Goal: Information Seeking & Learning: Learn about a topic

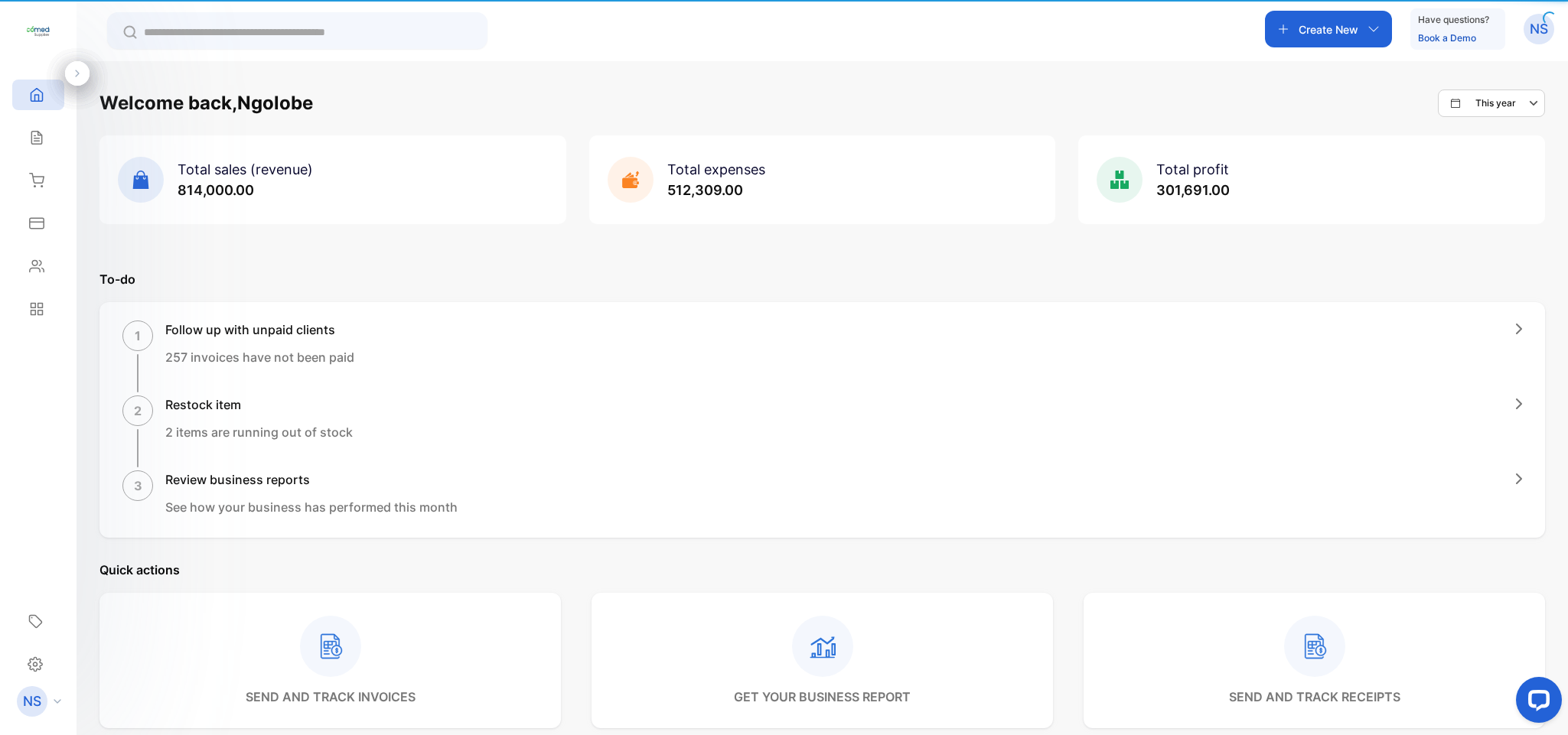
scroll to position [134, 0]
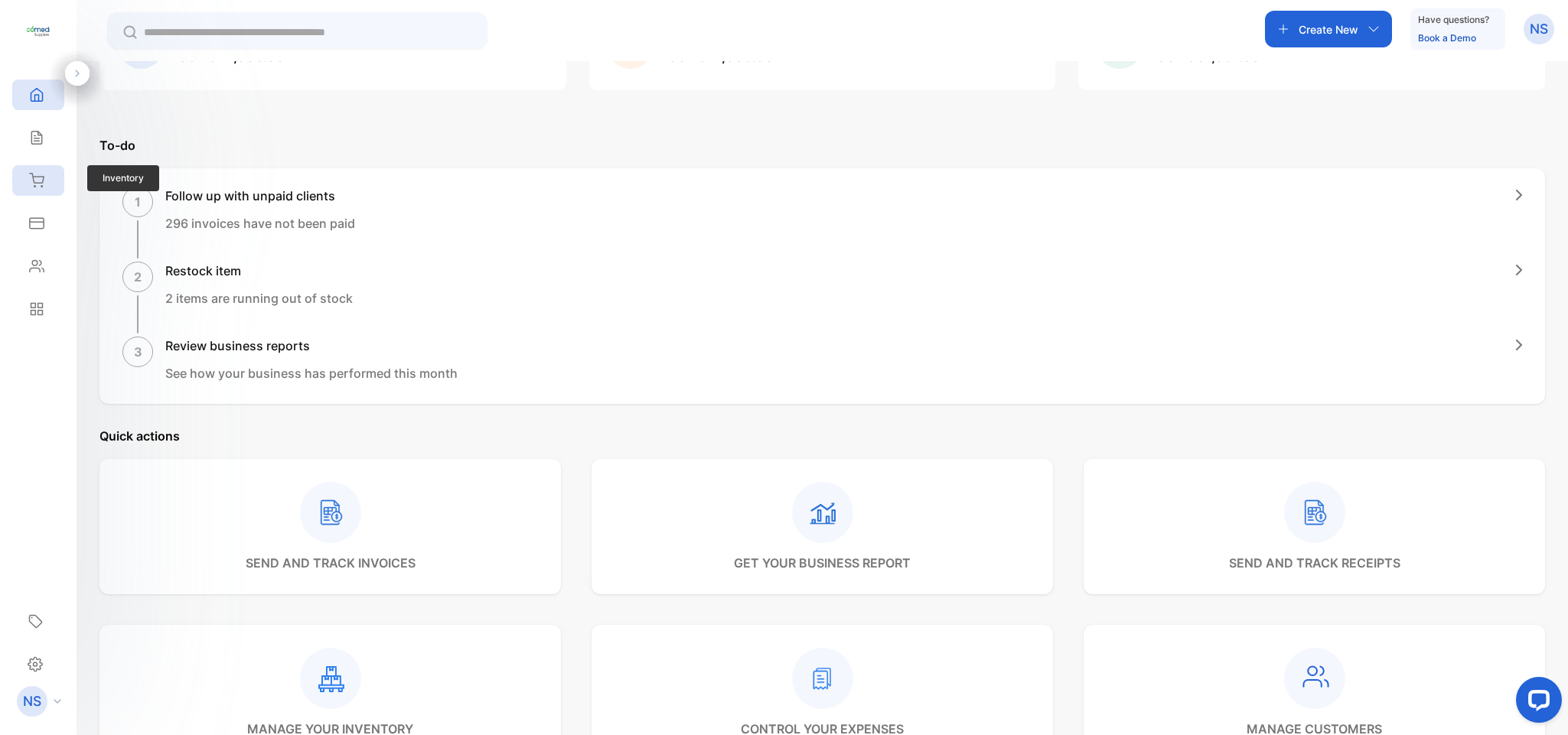
click at [24, 186] on div "Inventory" at bounding box center [34, 180] width 20 height 15
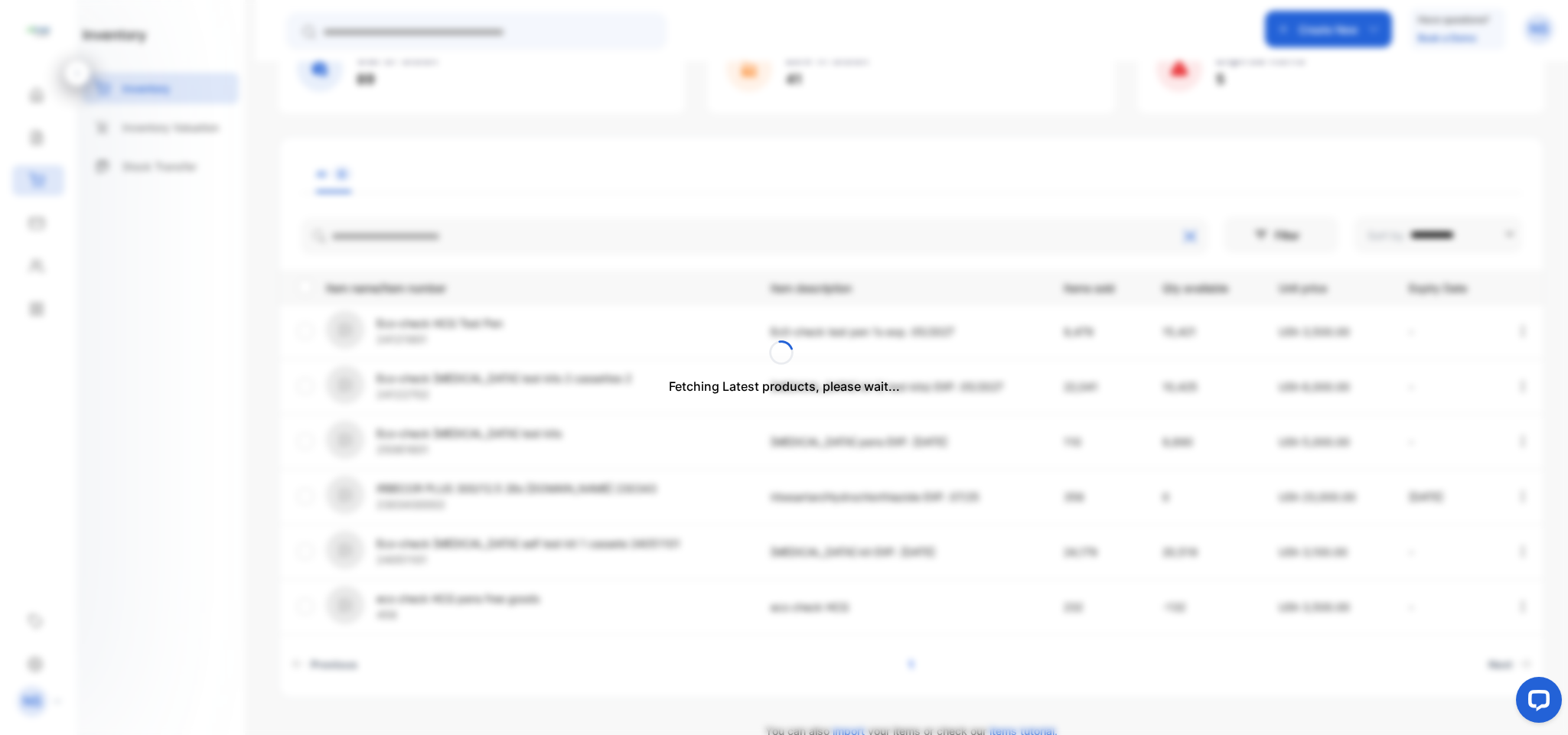
scroll to position [134, 0]
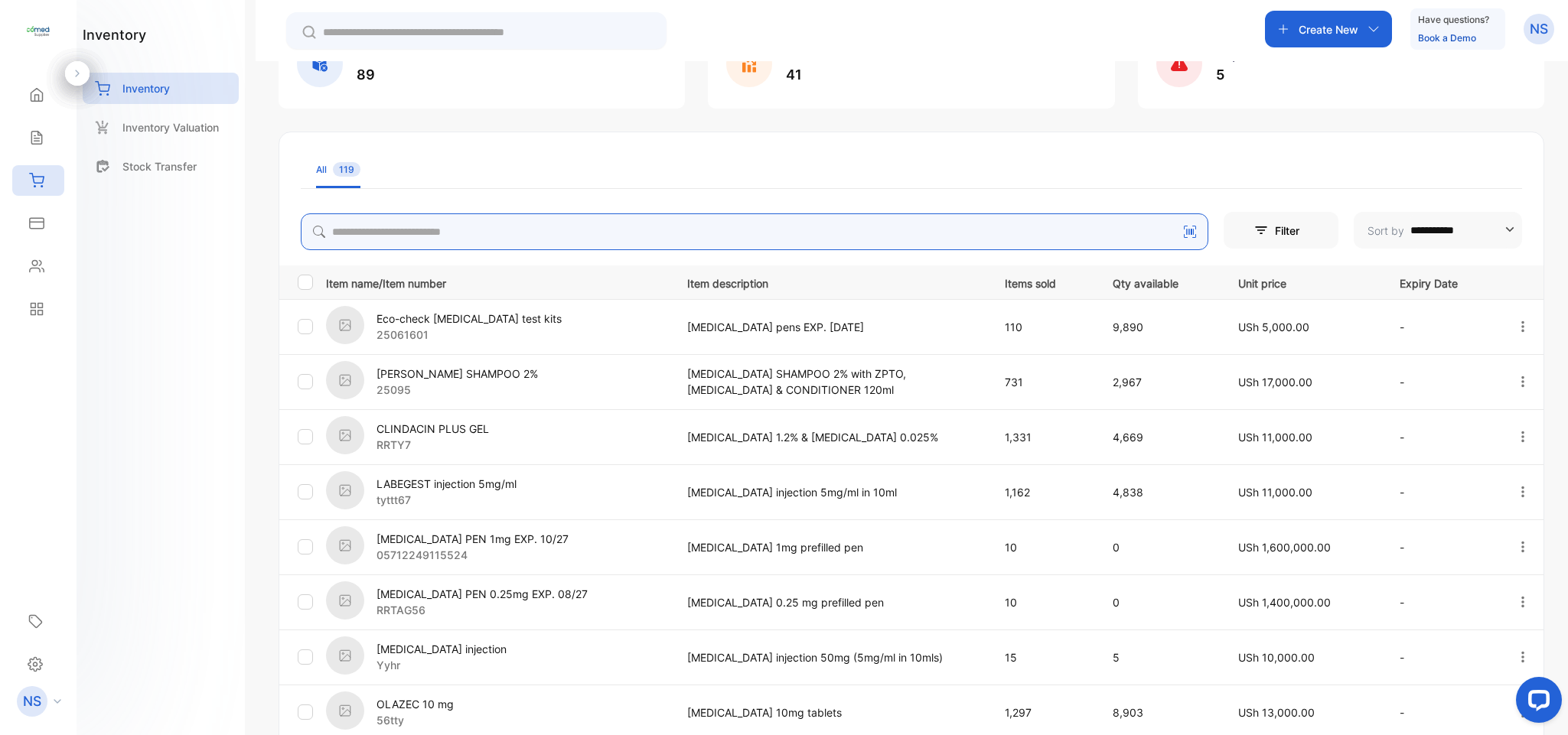
click at [374, 234] on input "search" at bounding box center [755, 231] width 908 height 37
click at [30, 124] on div "Sales" at bounding box center [39, 138] width 52 height 31
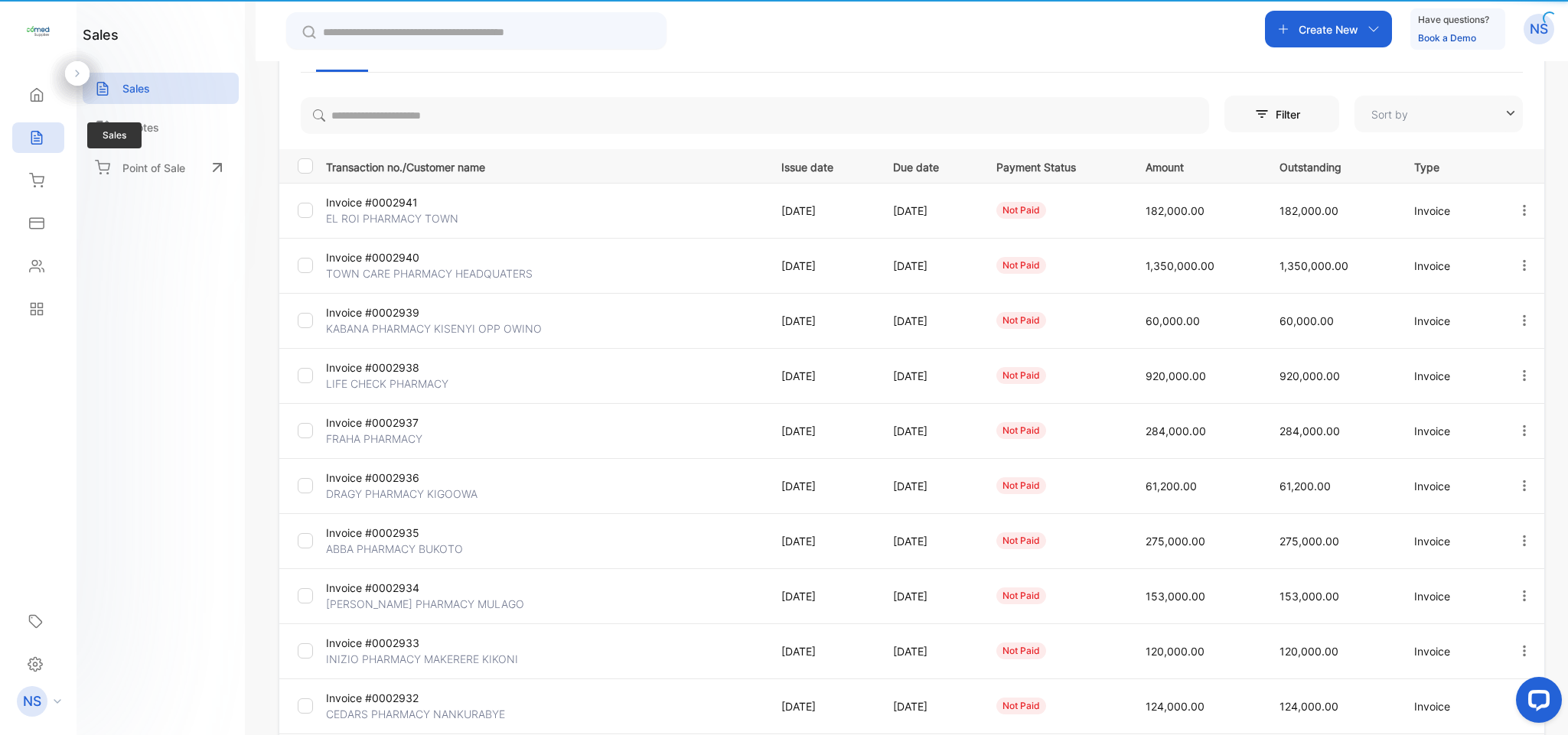
type input "**********"
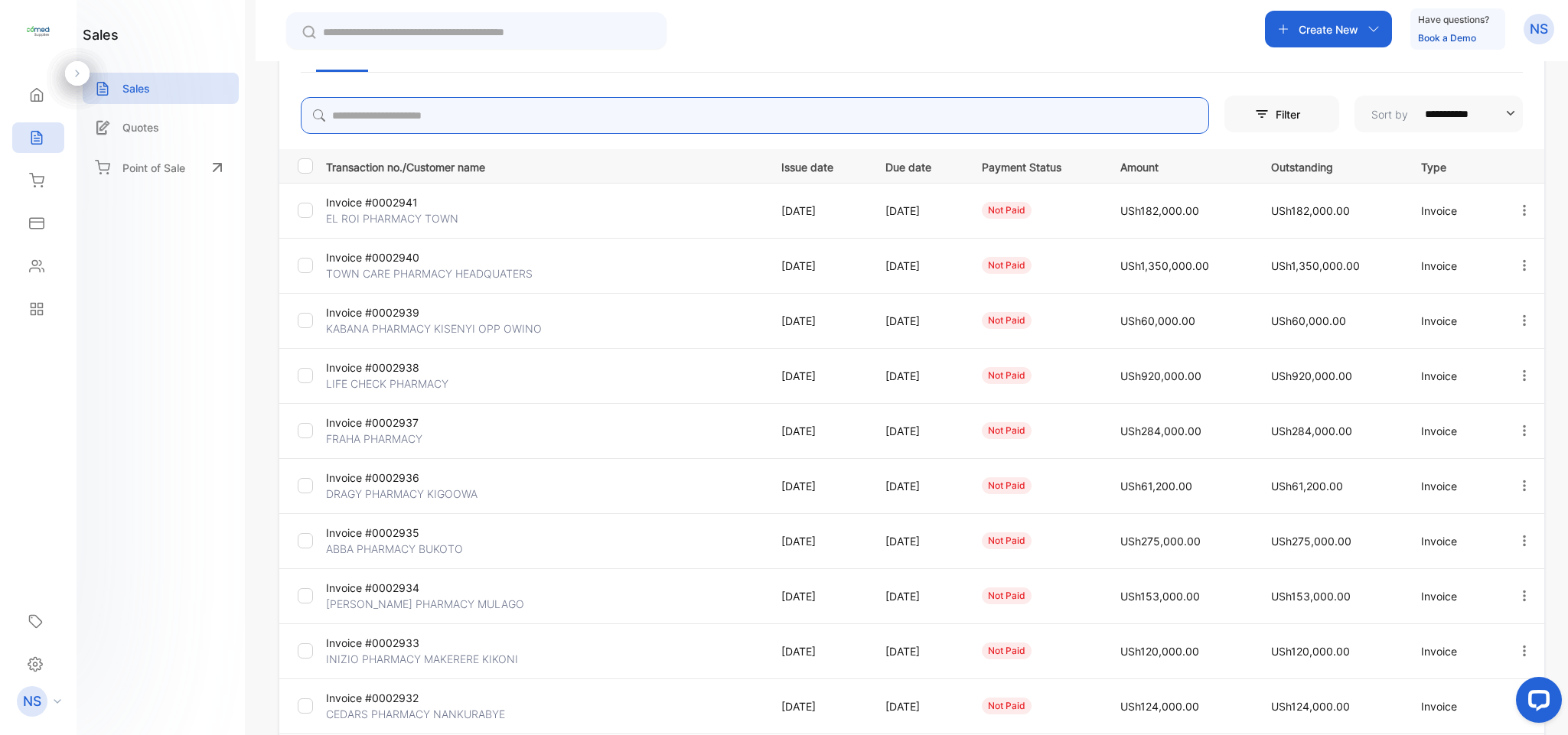
click at [384, 110] on input "search" at bounding box center [756, 116] width 909 height 37
type input "*****"
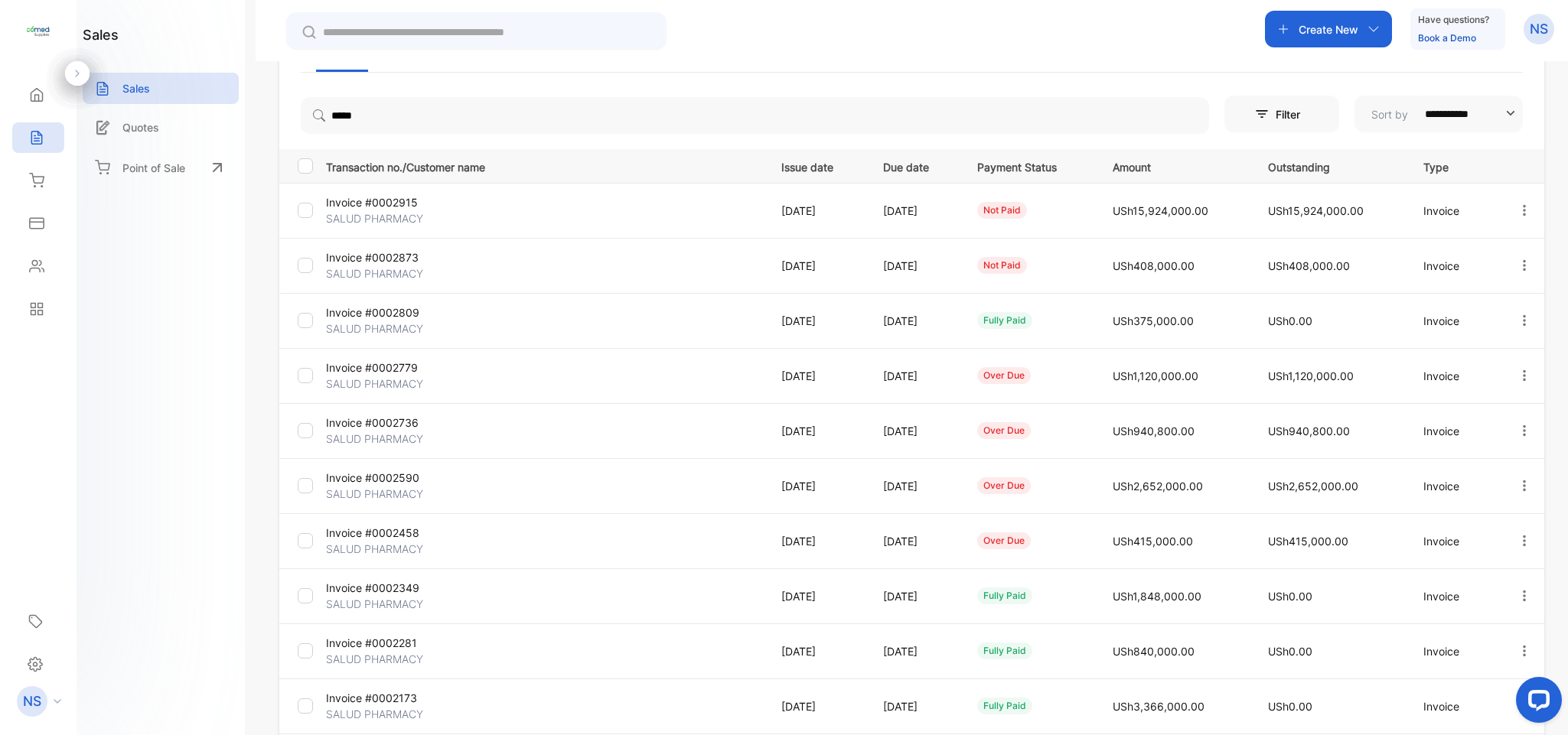
click at [412, 209] on p "Invoice #0002915" at bounding box center [399, 202] width 146 height 16
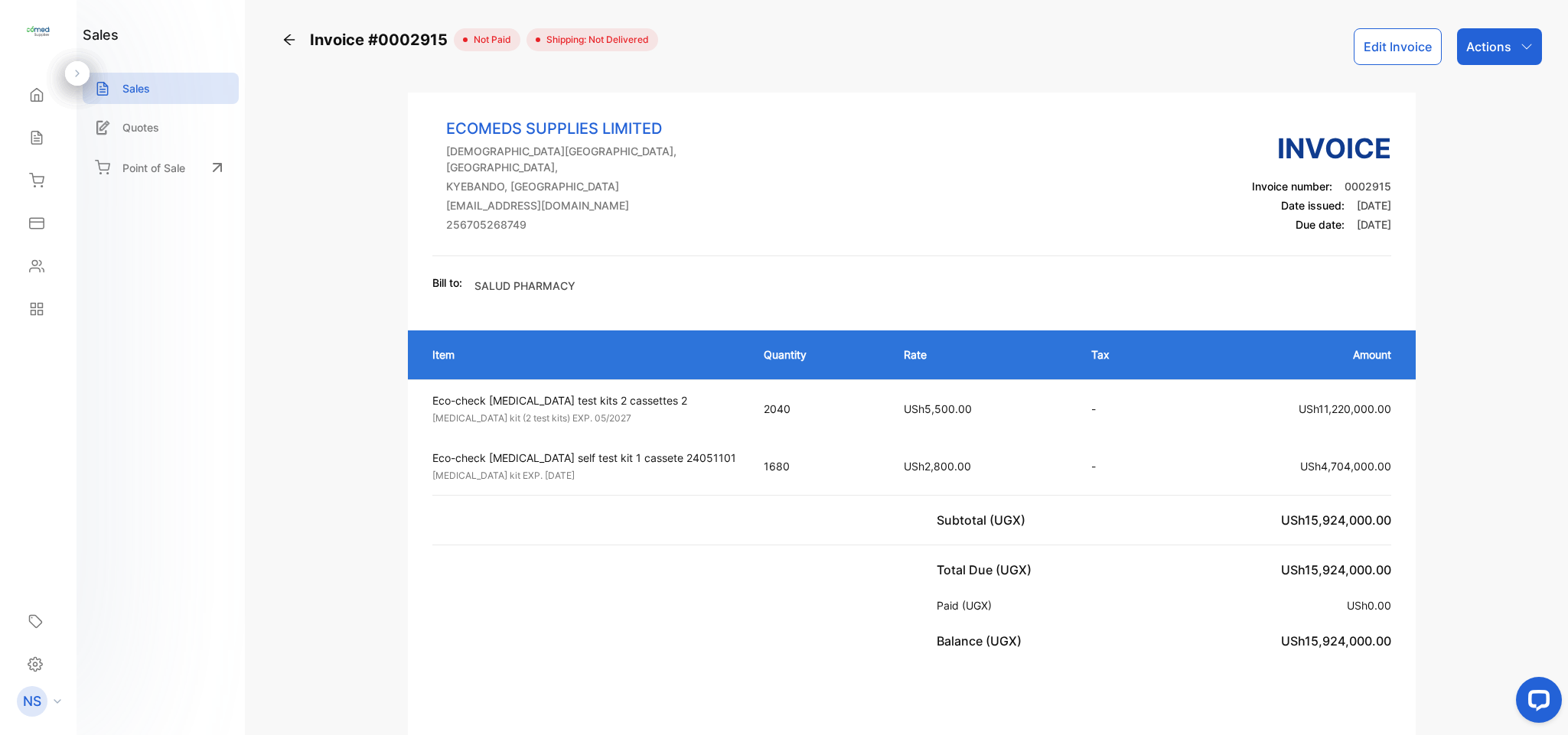
click at [286, 44] on icon at bounding box center [289, 40] width 15 height 15
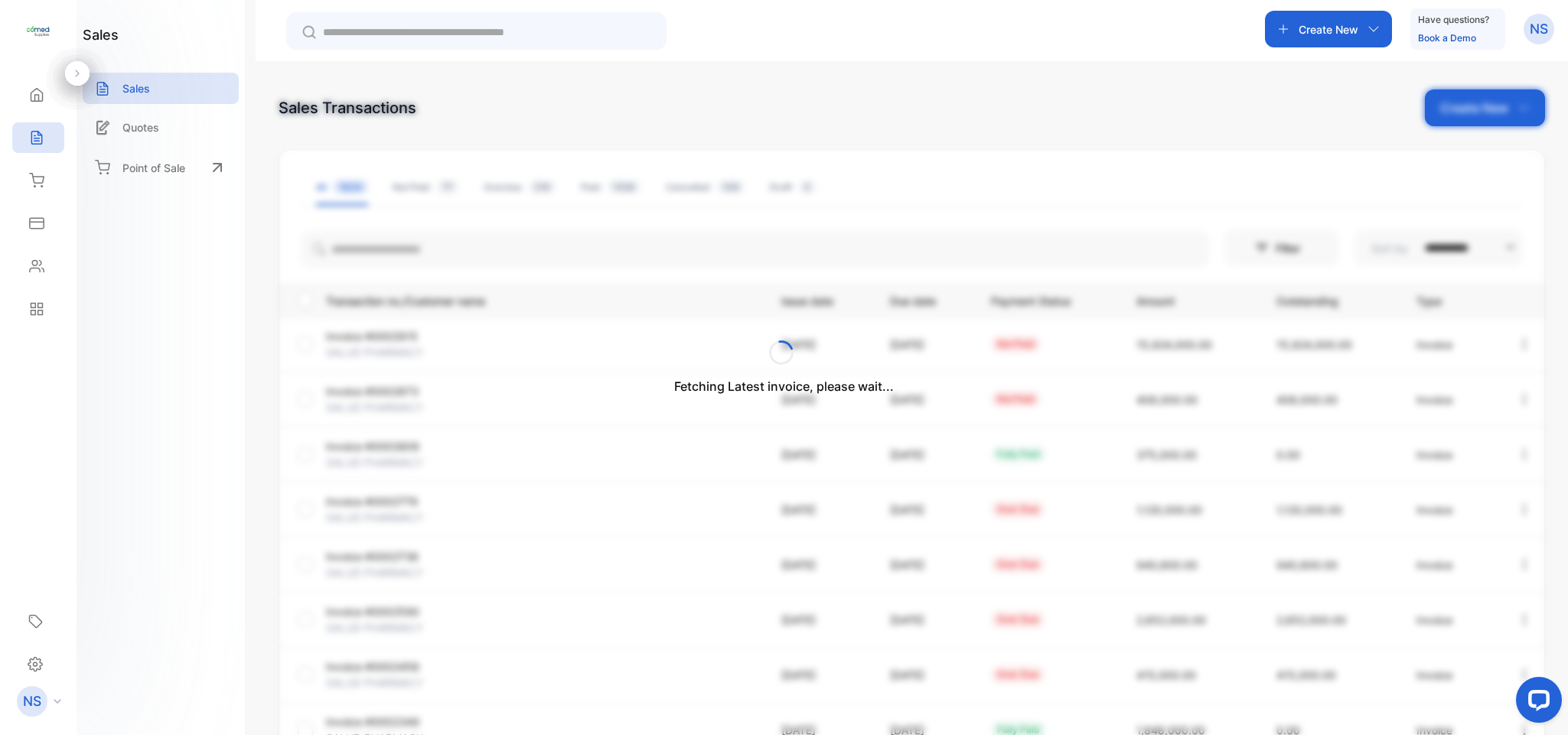
click at [407, 250] on div "Fetching Latest invoice, please wait..." at bounding box center [784, 368] width 1568 height 735
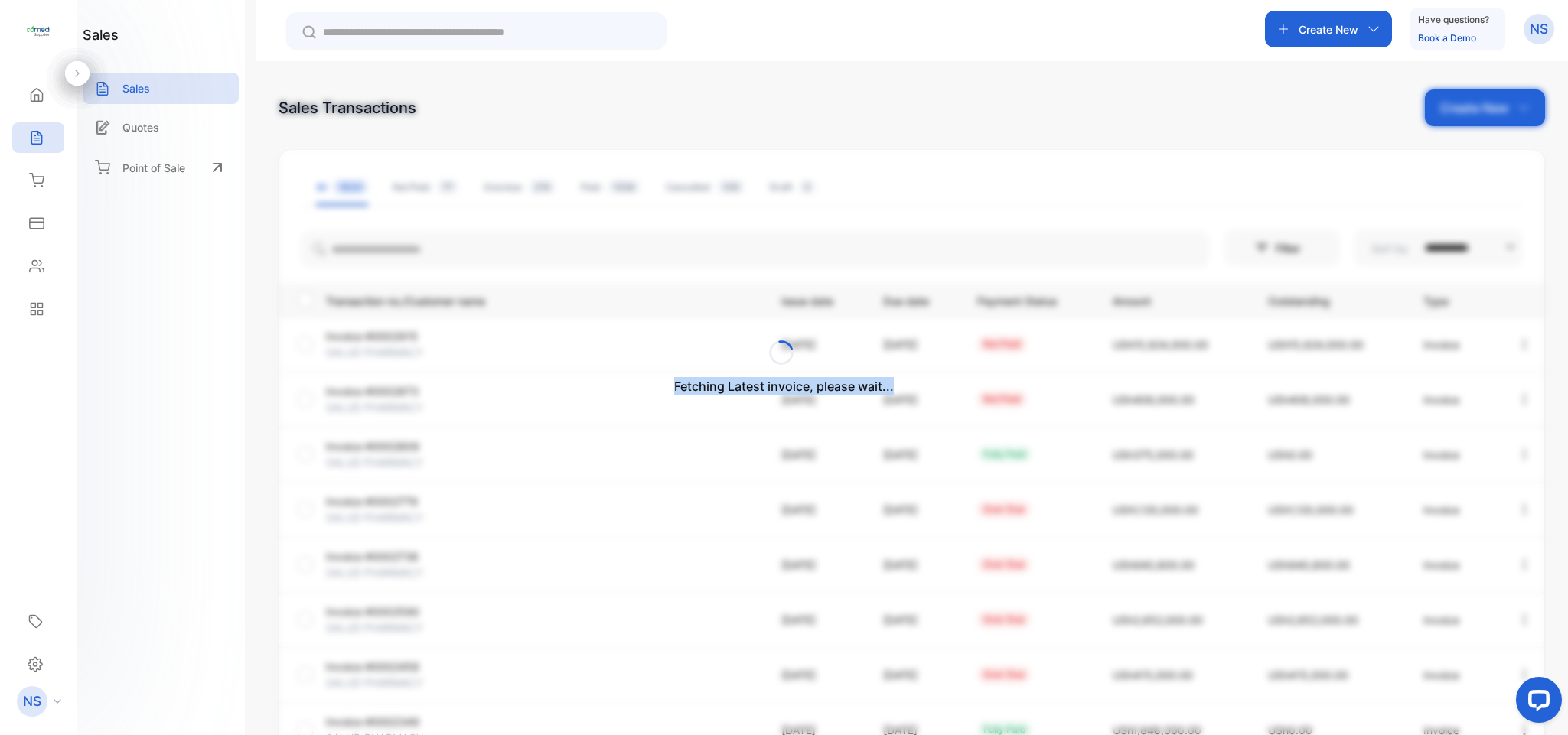
click at [407, 250] on div "Fetching Latest invoice, please wait..." at bounding box center [784, 368] width 1568 height 735
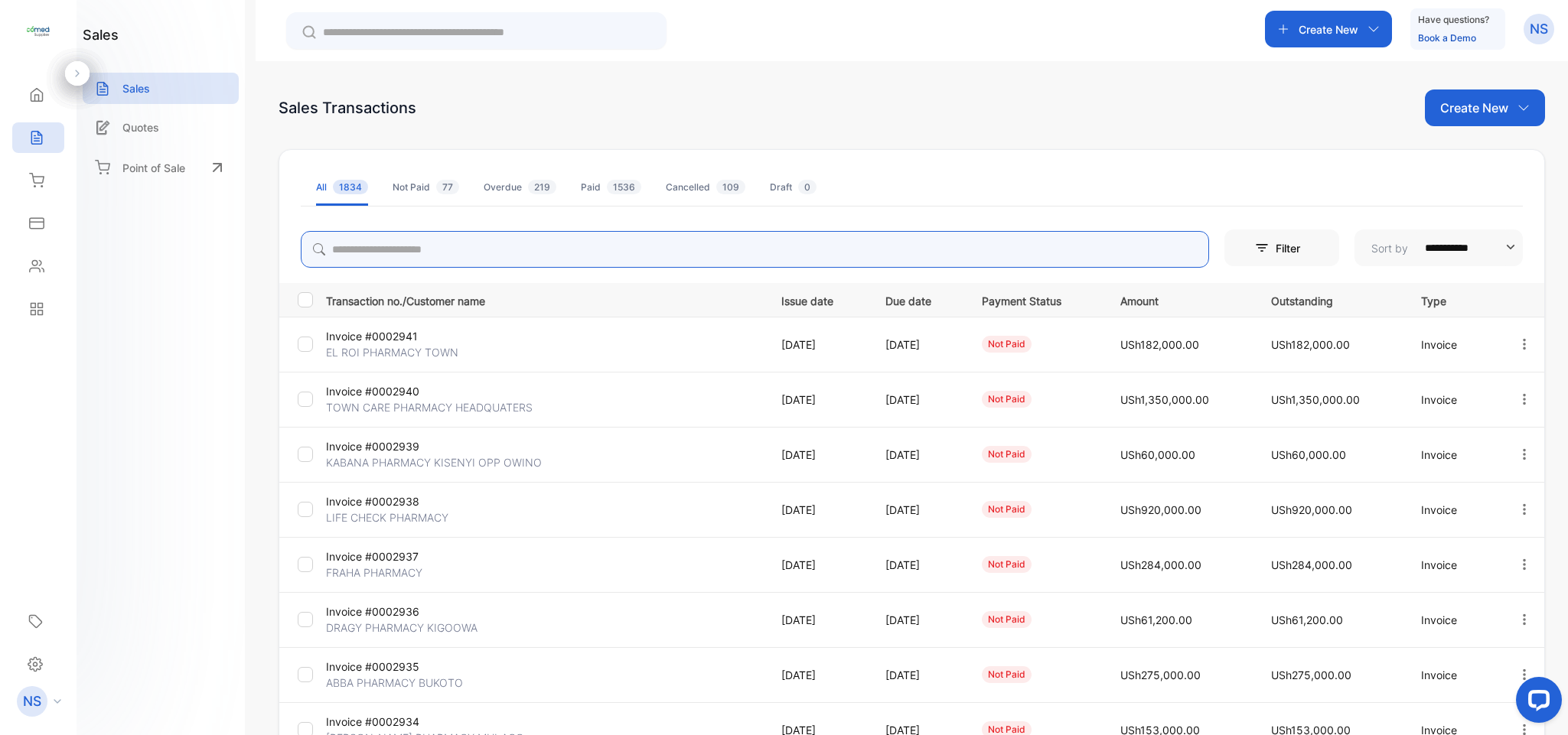
click at [407, 250] on input "search" at bounding box center [756, 250] width 909 height 37
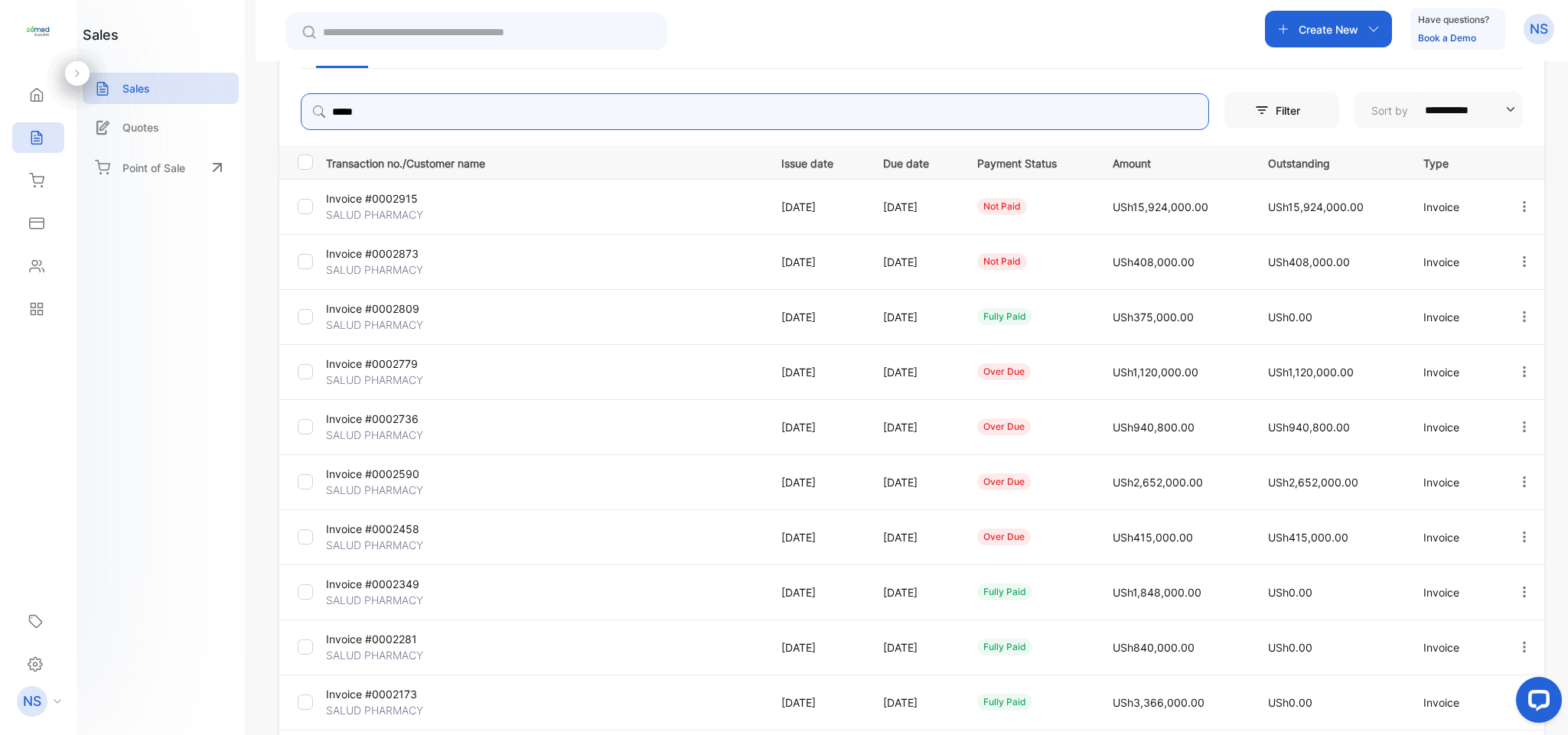
scroll to position [143, 0]
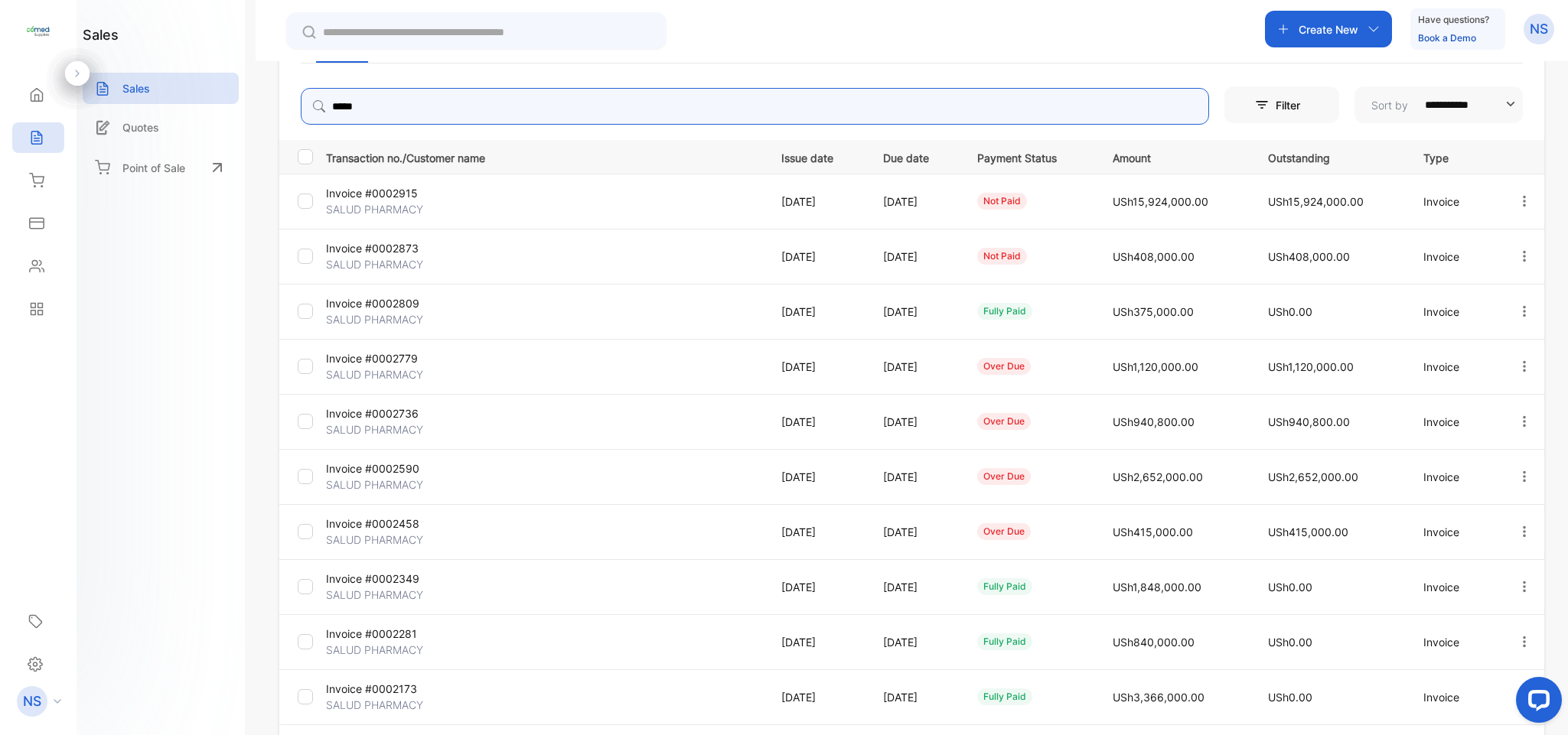
click at [487, 106] on input "*****" at bounding box center [756, 106] width 909 height 37
type input "*"
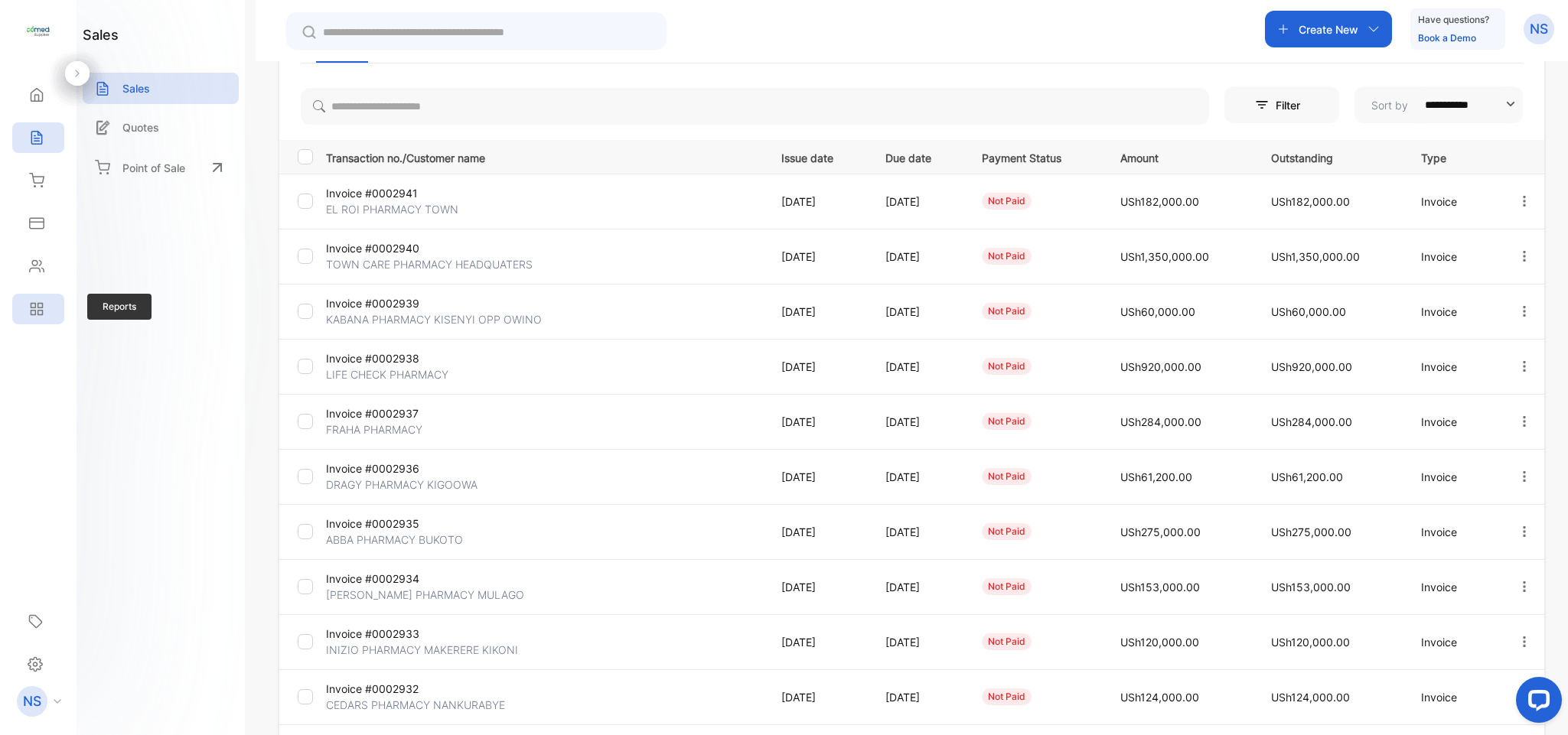
click at [39, 302] on icon at bounding box center [37, 310] width 15 height 15
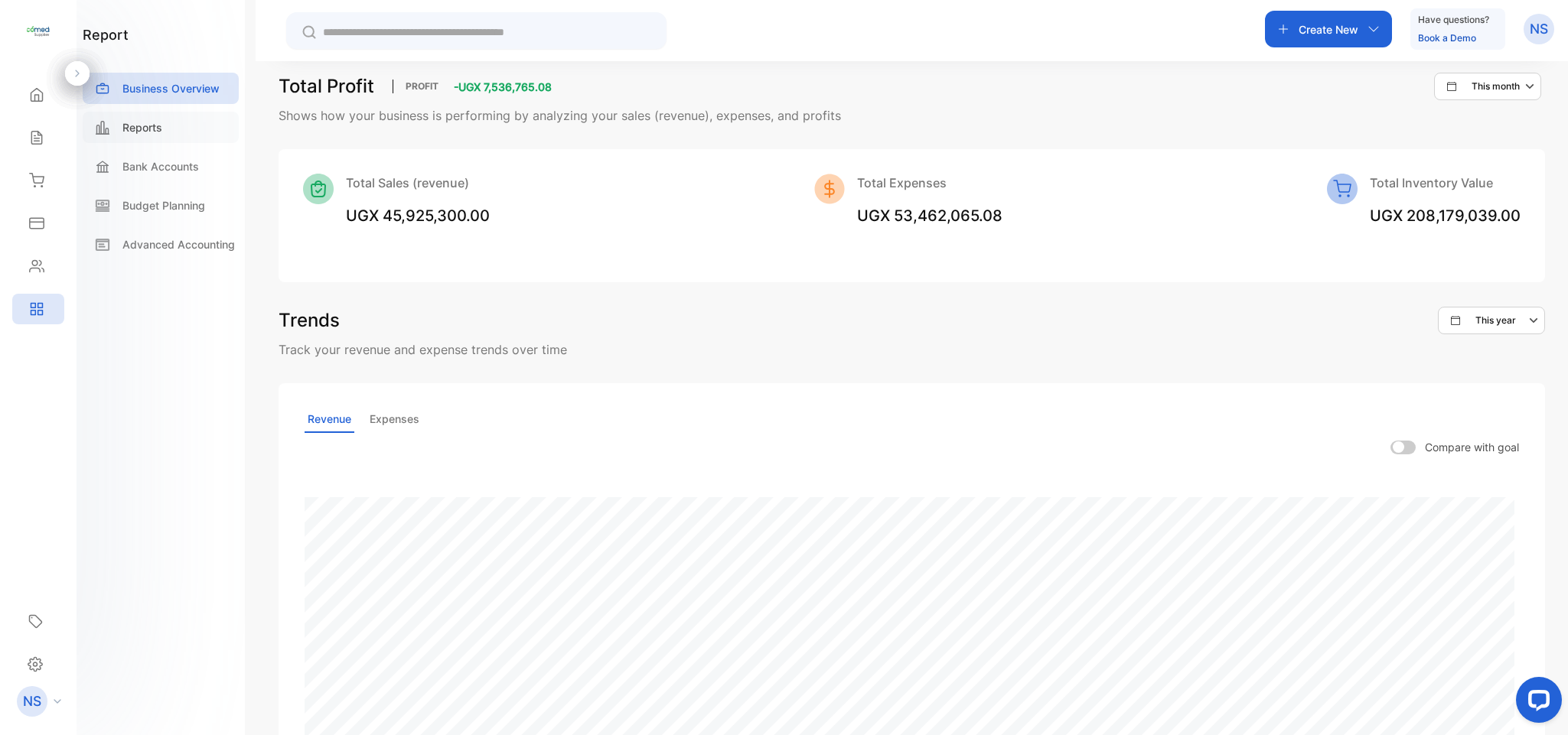
click at [140, 129] on p "Reports" at bounding box center [142, 127] width 40 height 16
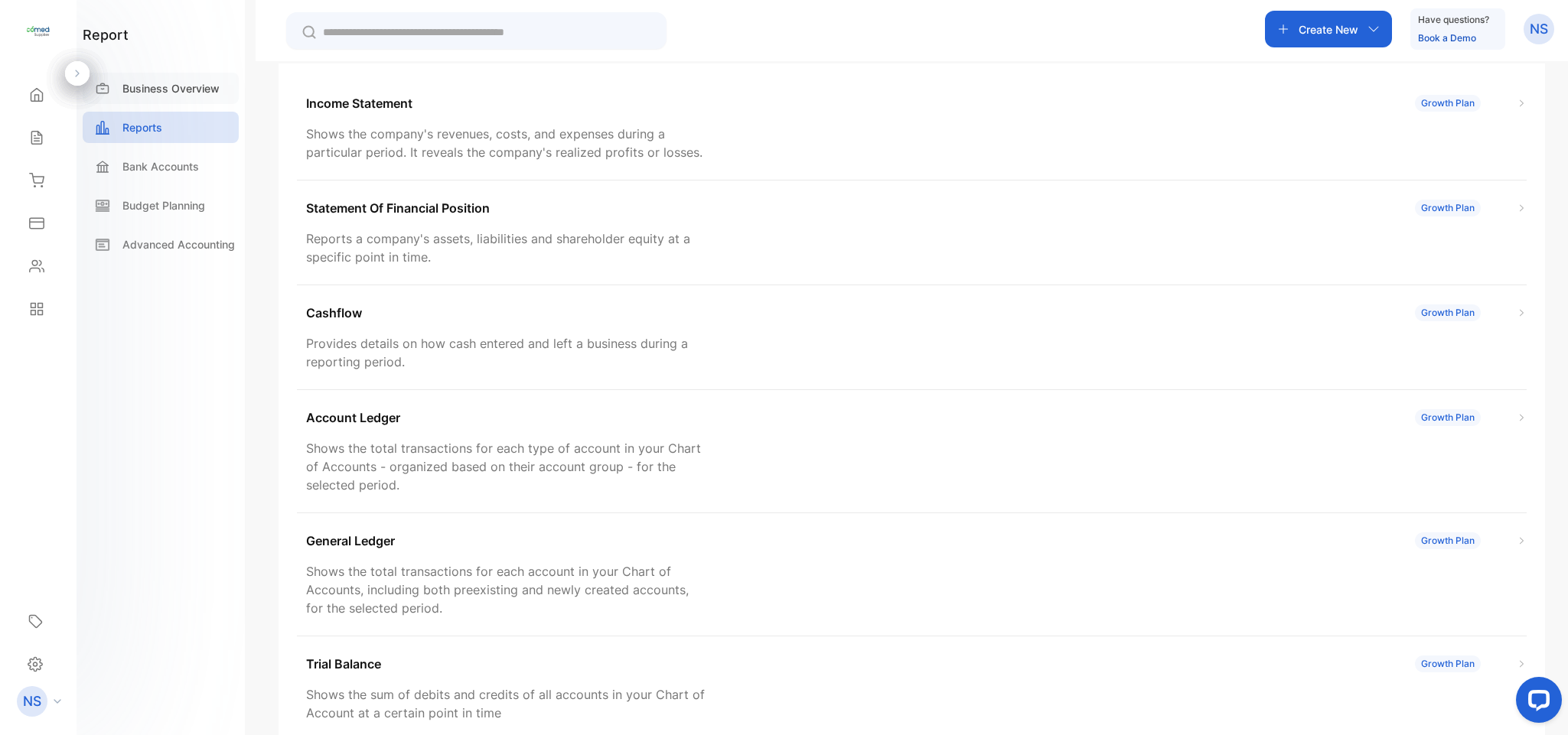
click at [183, 87] on p "Business Overview" at bounding box center [171, 88] width 97 height 16
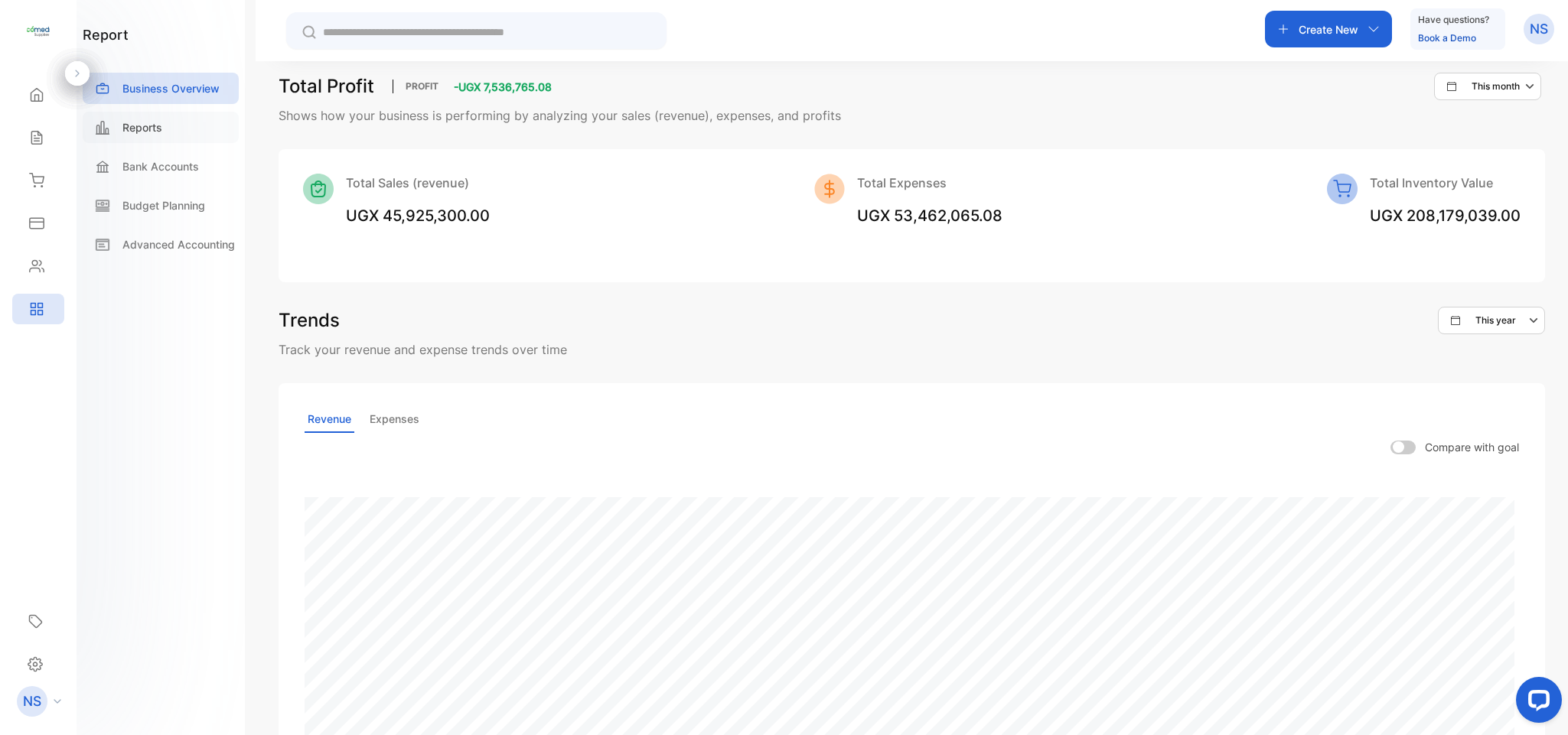
click at [179, 126] on div "Reports" at bounding box center [161, 127] width 156 height 32
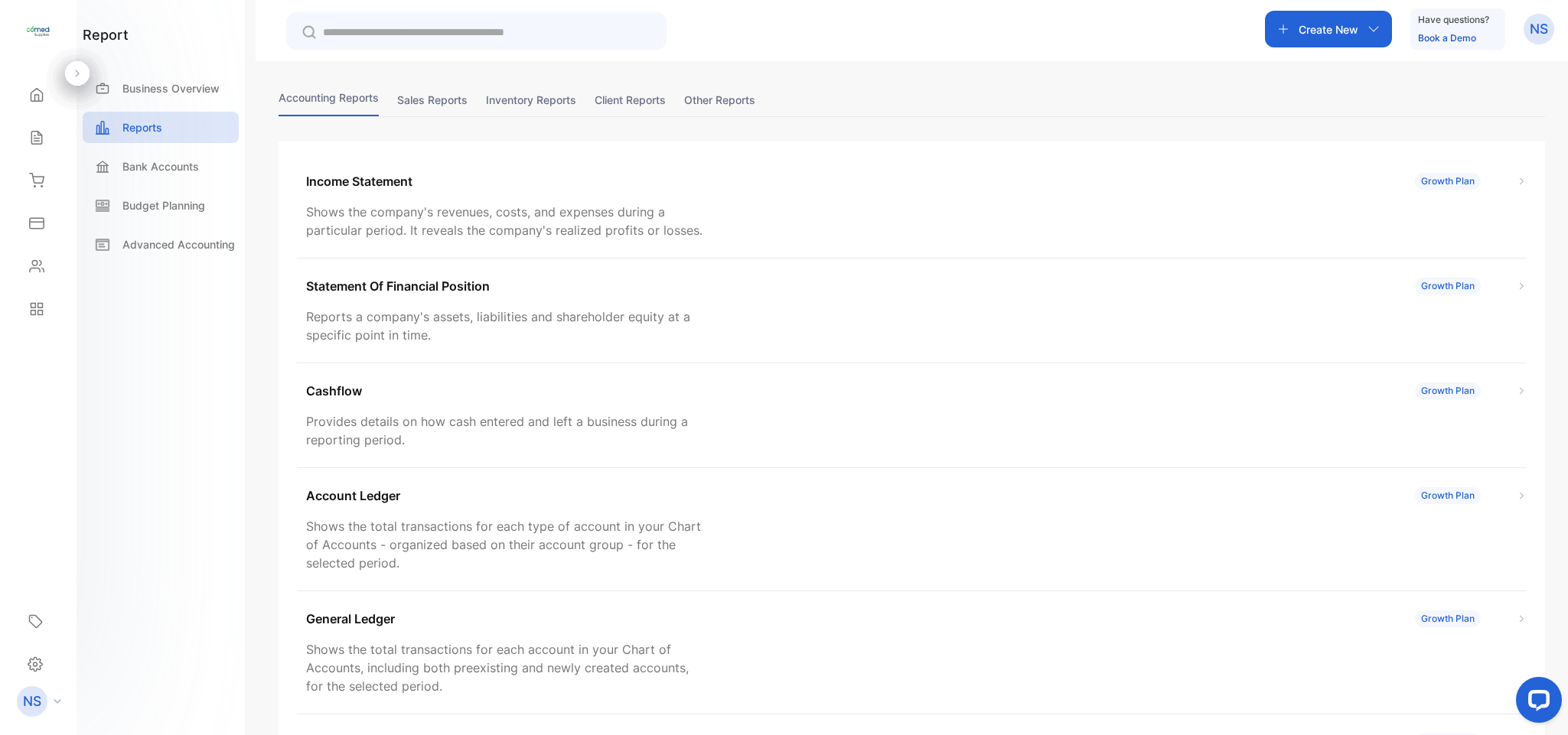
scroll to position [54, 0]
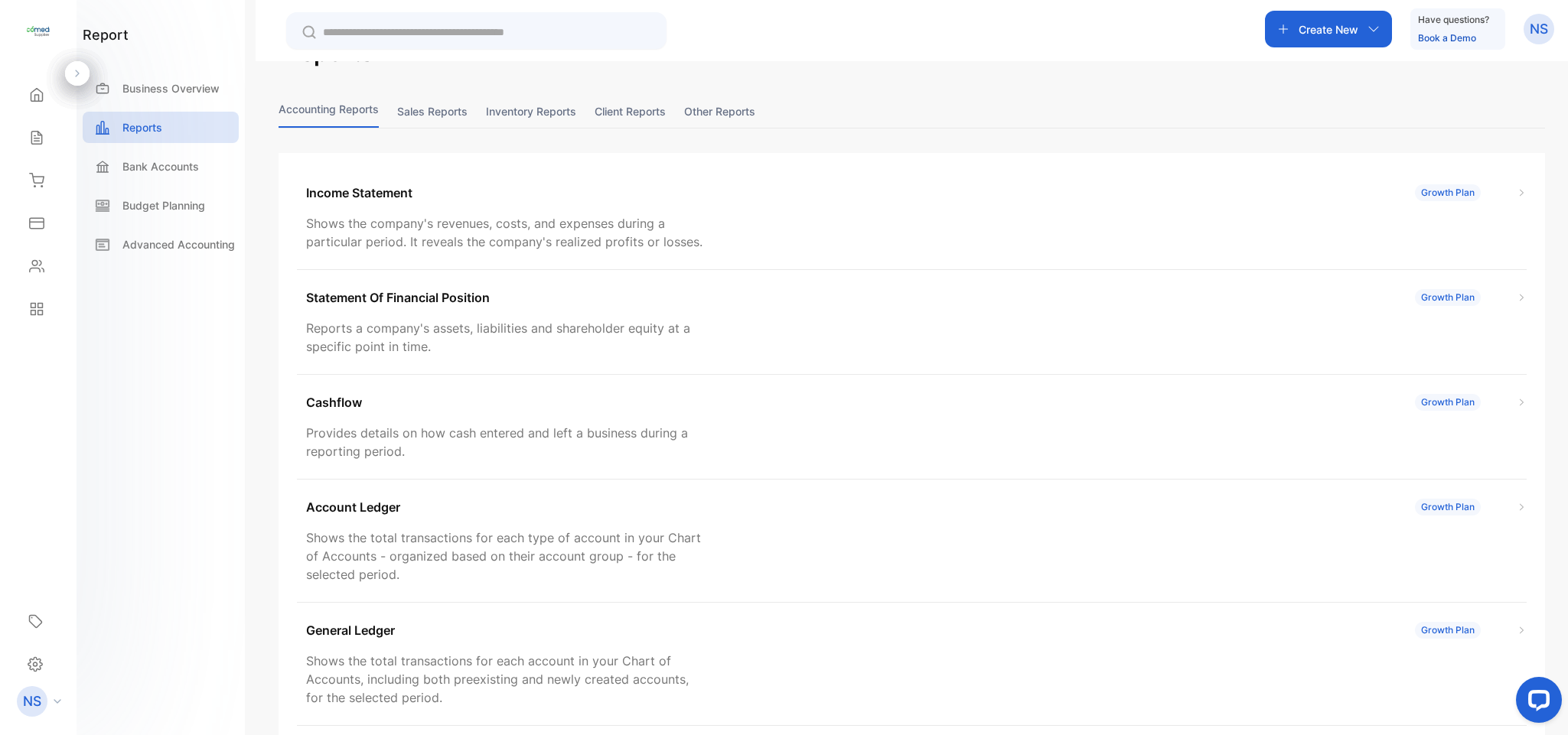
click at [444, 108] on button "Sales reports" at bounding box center [432, 111] width 70 height 33
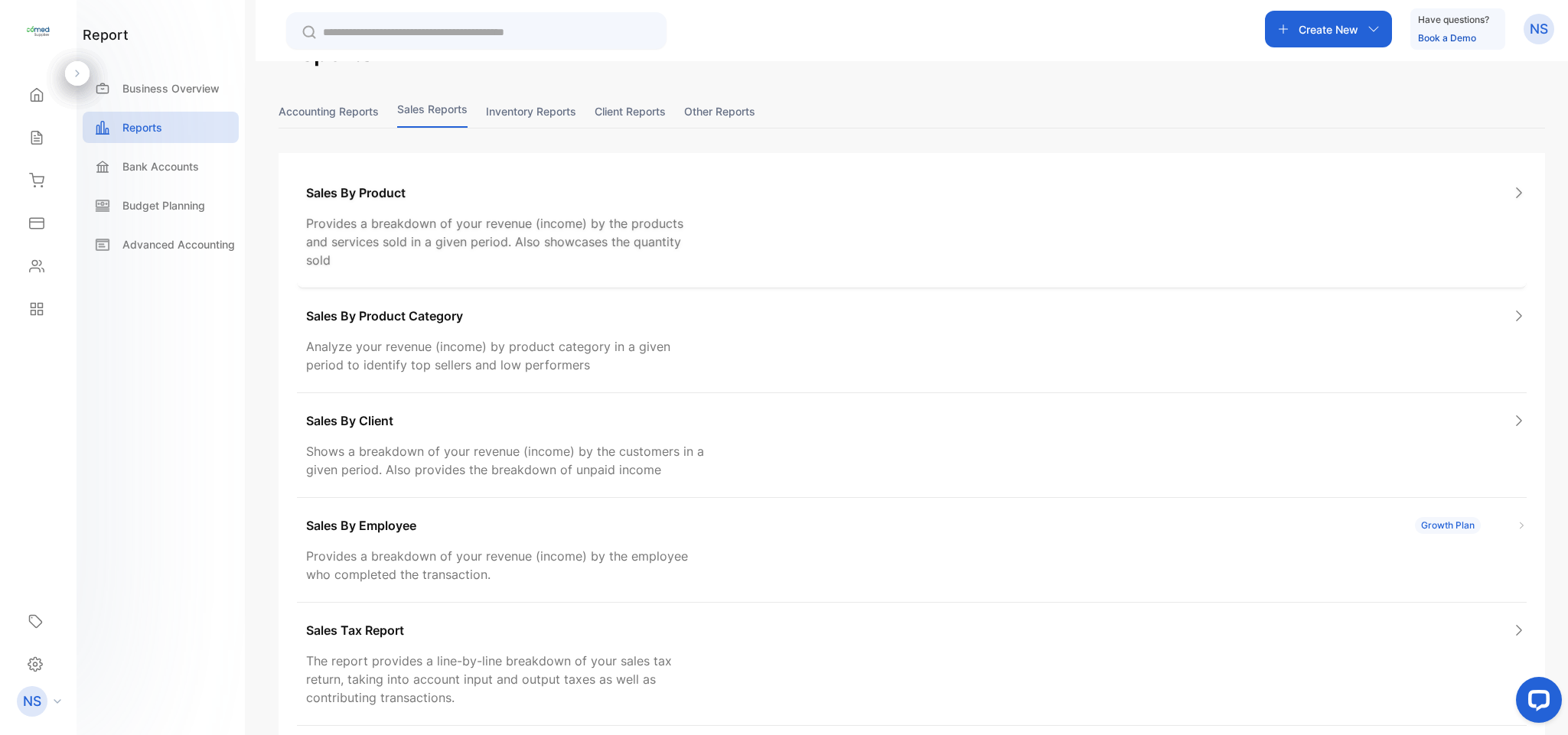
click at [482, 205] on div "Sales By Product Provides a breakdown of your revenue (income) by the products …" at bounding box center [912, 227] width 1230 height 123
